Goal: Transaction & Acquisition: Purchase product/service

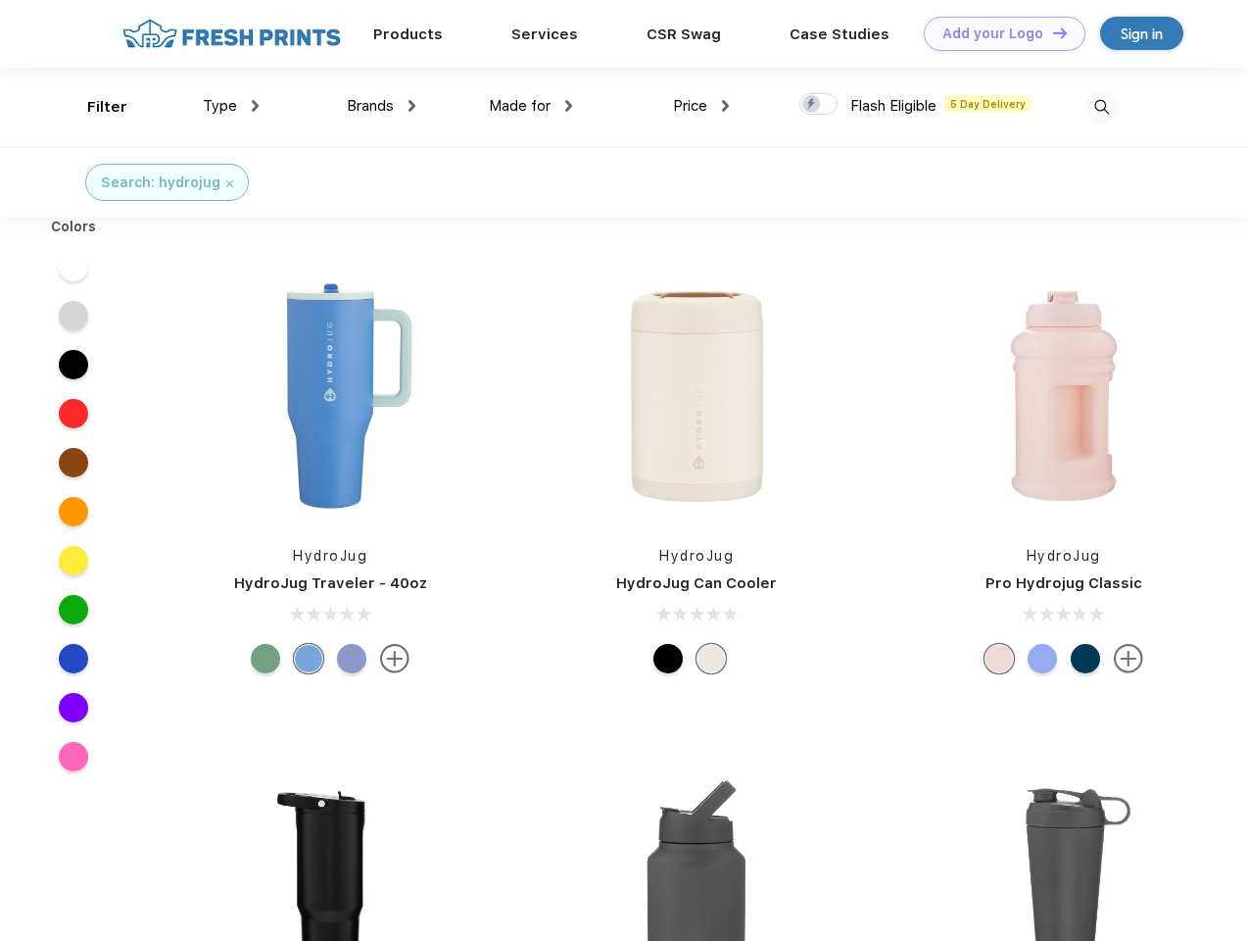
scroll to position [1, 0]
click at [997, 33] on link "Add your Logo Design Tool" at bounding box center [1005, 34] width 162 height 34
click at [0, 0] on div "Design Tool" at bounding box center [0, 0] width 0 height 0
click at [1051, 32] on link "Add your Logo Design Tool" at bounding box center [1005, 34] width 162 height 34
click at [94, 107] on div "Filter" at bounding box center [107, 107] width 40 height 23
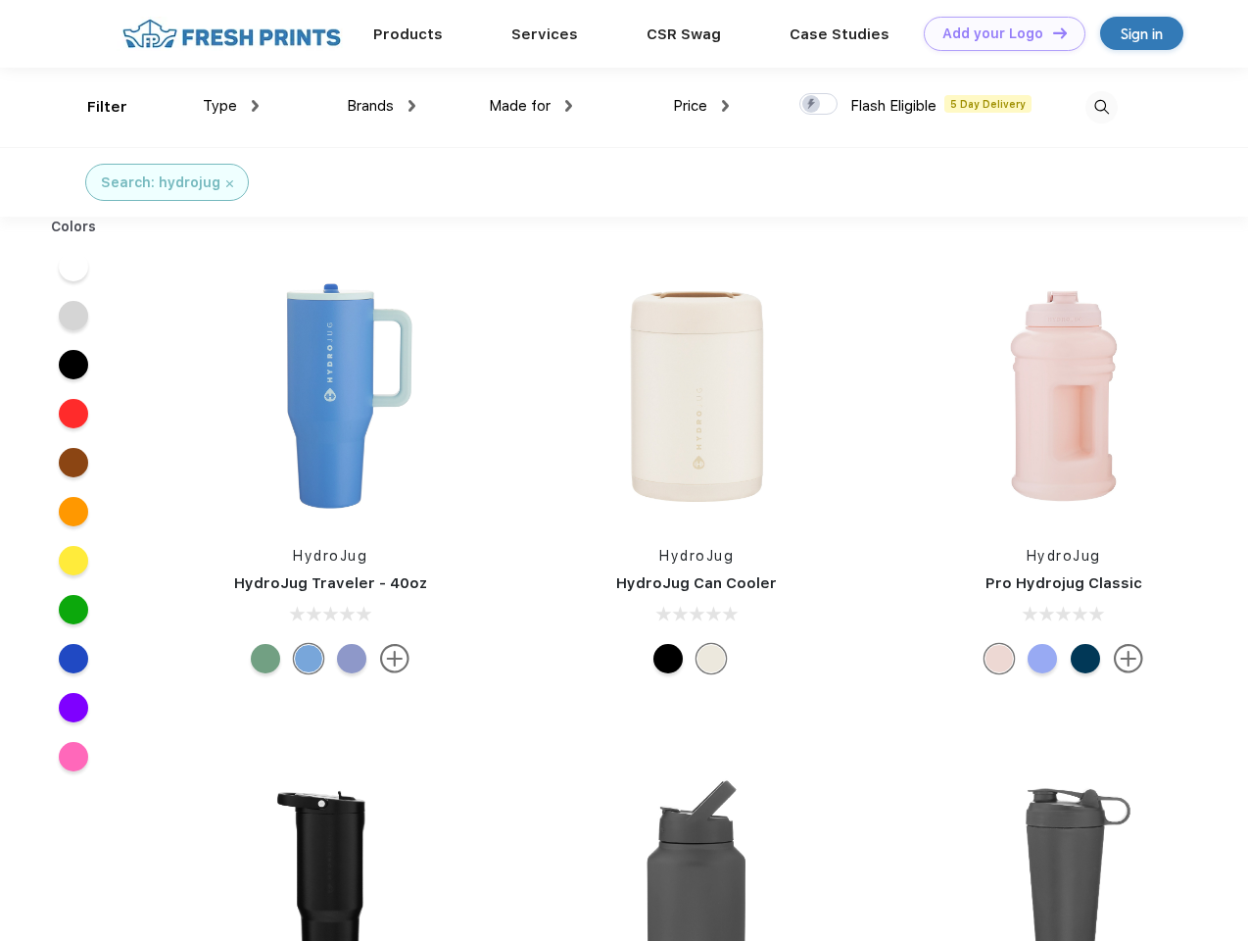
click at [231, 106] on span "Type" at bounding box center [220, 106] width 34 height 18
click at [381, 106] on span "Brands" at bounding box center [370, 106] width 47 height 18
click at [531, 106] on span "Made for" at bounding box center [520, 106] width 62 height 18
click at [702, 106] on span "Price" at bounding box center [690, 106] width 34 height 18
click at [819, 105] on div at bounding box center [819, 104] width 38 height 22
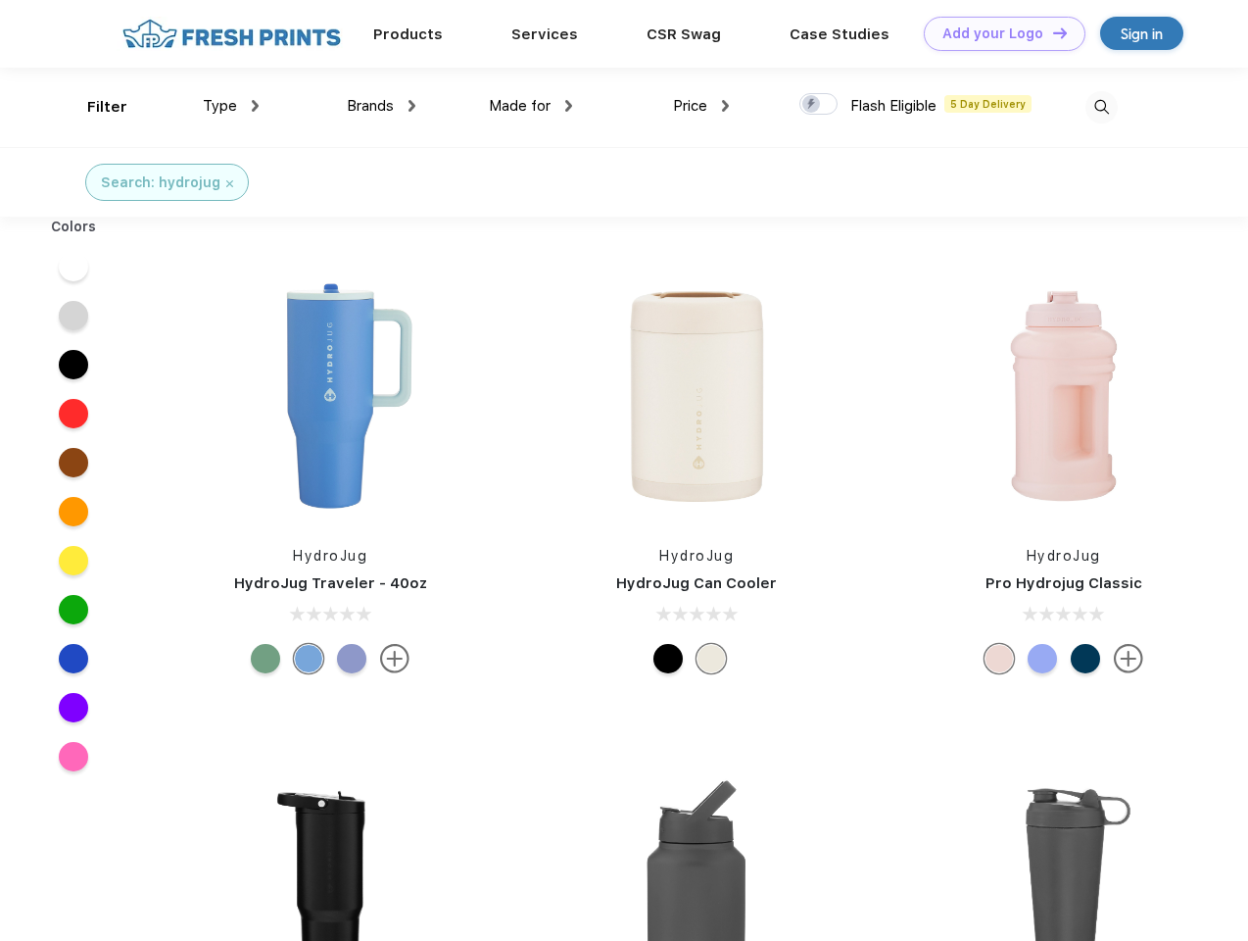
click at [812, 105] on input "checkbox" at bounding box center [806, 98] width 13 height 13
click at [1101, 107] on img at bounding box center [1102, 107] width 32 height 32
